Goal: Task Accomplishment & Management: Use online tool/utility

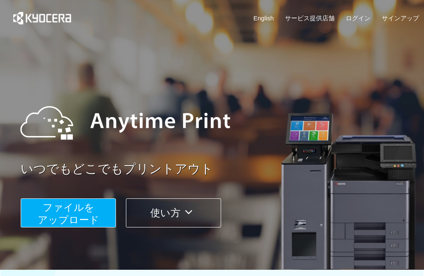
click at [85, 206] on span "ファイルを ​​アップロード" at bounding box center [69, 213] width 62 height 24
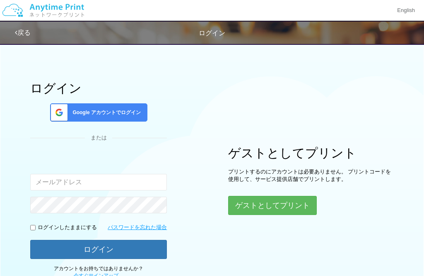
click at [247, 201] on button "ゲストとしてプリント" at bounding box center [272, 205] width 89 height 19
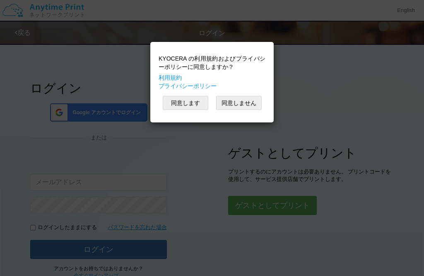
click at [192, 105] on button "同意します" at bounding box center [186, 103] width 46 height 14
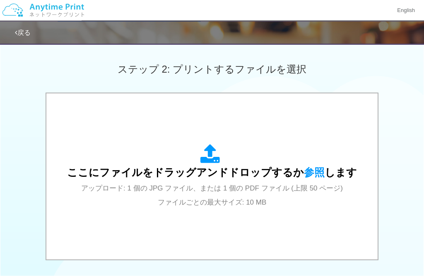
scroll to position [222, 0]
click at [250, 166] on div "ここにファイルをドラッグアンドドロップするか 参照 します アップロード: 1 個の JPG ファイル、または 1 個の PDF ファイル (上限 50 ペー…" at bounding box center [212, 176] width 290 height 65
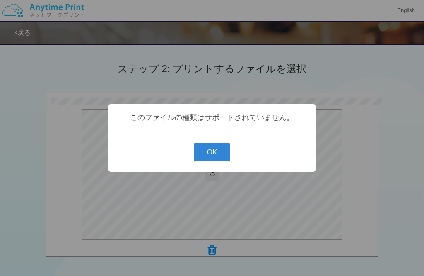
click at [215, 161] on button "OK" at bounding box center [212, 152] width 37 height 18
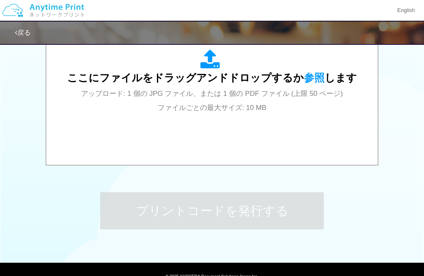
click at [261, 135] on div "ここにファイルをドラッグアンドドロップするか 参照 します アップロード: 1 個の JPG ファイル、または 1 個の PDF ファイル (上限 50 ペー…" at bounding box center [212, 81] width 315 height 149
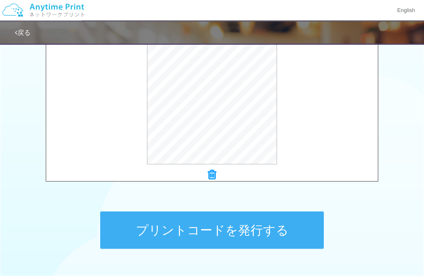
scroll to position [297, 0]
click at [0, 0] on button "プレビュー" at bounding box center [0, 0] width 0 height 0
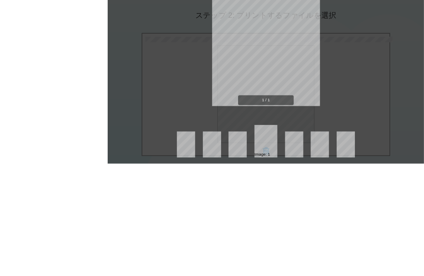
scroll to position [328, 0]
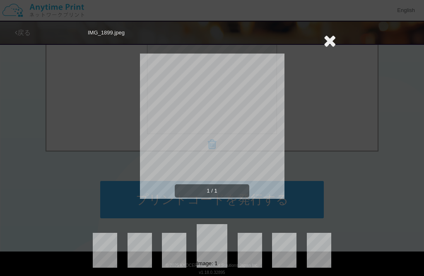
click at [328, 45] on icon at bounding box center [330, 40] width 13 height 17
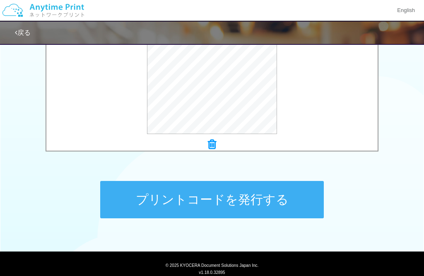
click at [277, 198] on button "プリントコードを発行する" at bounding box center [212, 199] width 224 height 37
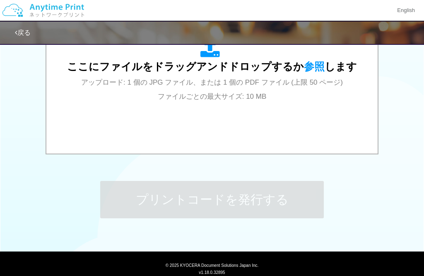
scroll to position [0, 0]
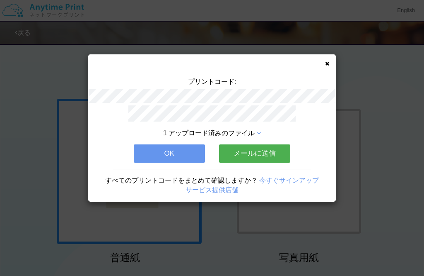
click at [148, 157] on button "OK" at bounding box center [169, 153] width 71 height 18
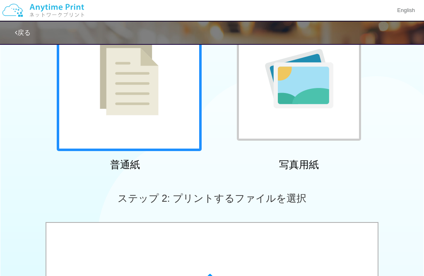
scroll to position [97, 0]
